Goal: Task Accomplishment & Management: Complete application form

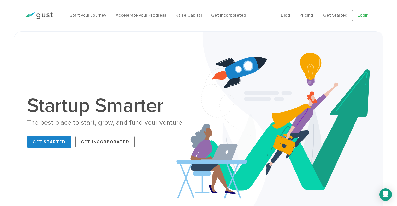
click at [360, 18] on link "Login" at bounding box center [362, 15] width 11 height 5
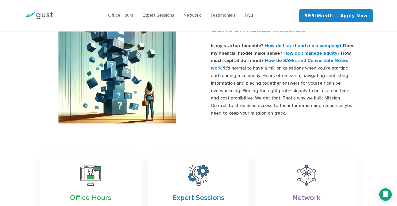
scroll to position [313, 0]
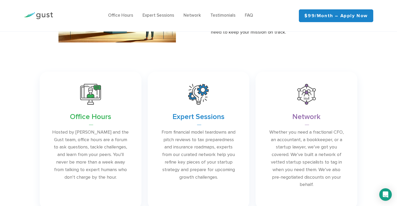
drag, startPoint x: 308, startPoint y: 15, endPoint x: 297, endPoint y: 24, distance: 13.9
click at [308, 15] on link "$99/month – Apply Now" at bounding box center [336, 15] width 74 height 13
